Goal: Find specific page/section: Find specific page/section

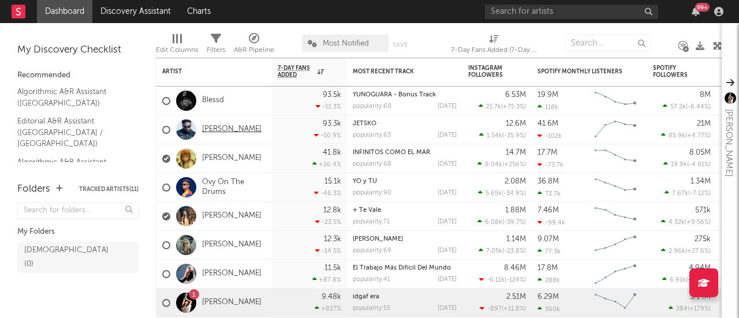
click at [218, 133] on link "[PERSON_NAME]" at bounding box center [232, 130] width 60 height 10
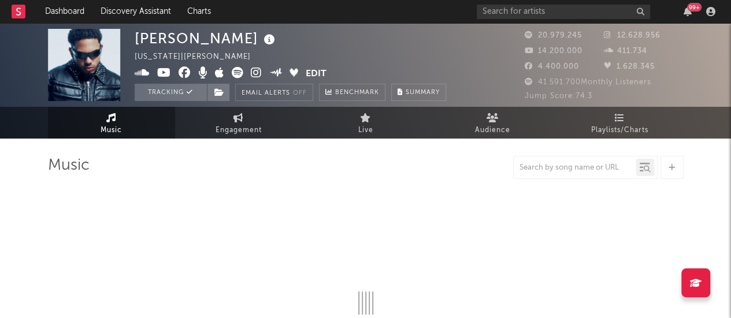
select select "6m"
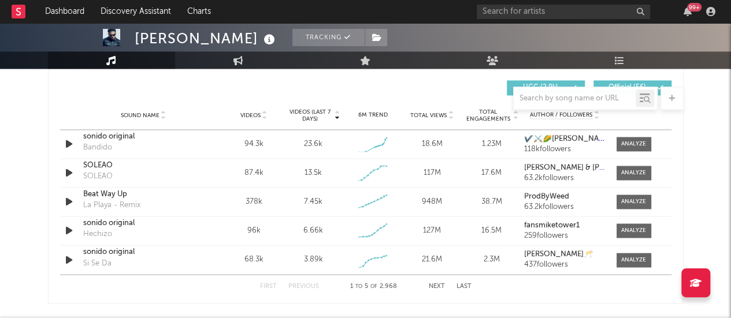
scroll to position [794, 0]
